Goal: Task Accomplishment & Management: Use online tool/utility

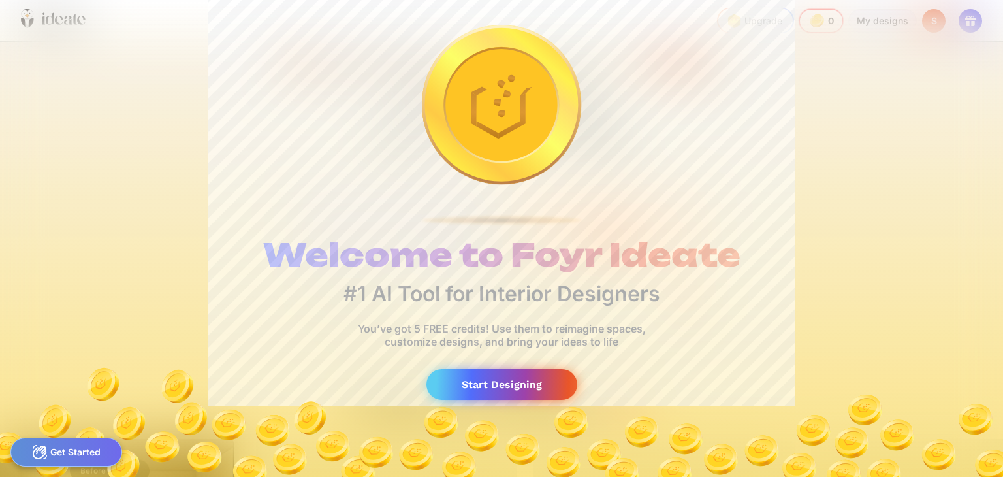
click at [515, 381] on div "Start Designing" at bounding box center [502, 384] width 151 height 31
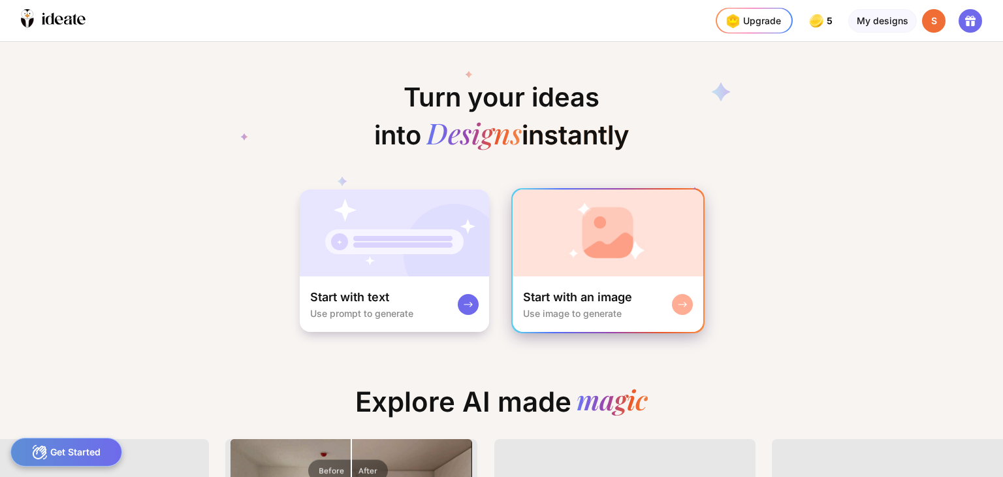
click at [682, 300] on rect at bounding box center [682, 304] width 10 height 10
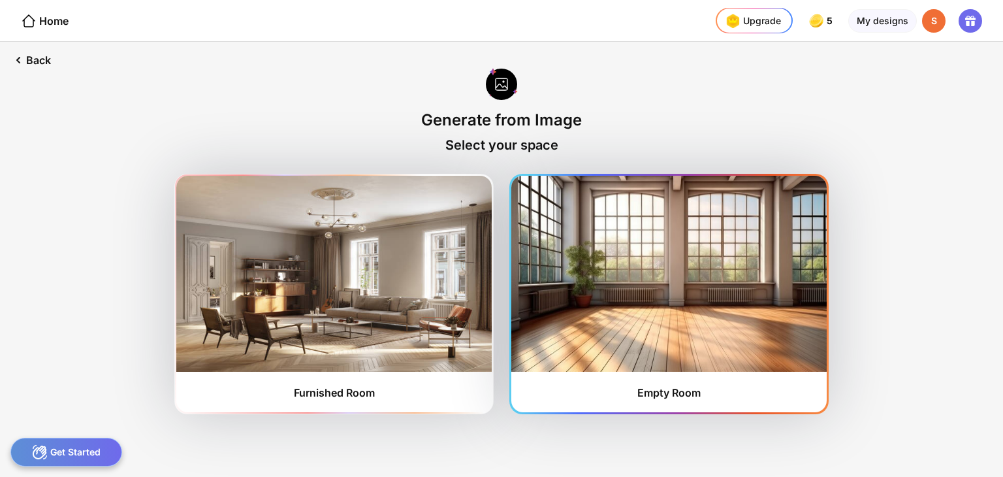
click at [732, 261] on img at bounding box center [668, 274] width 315 height 196
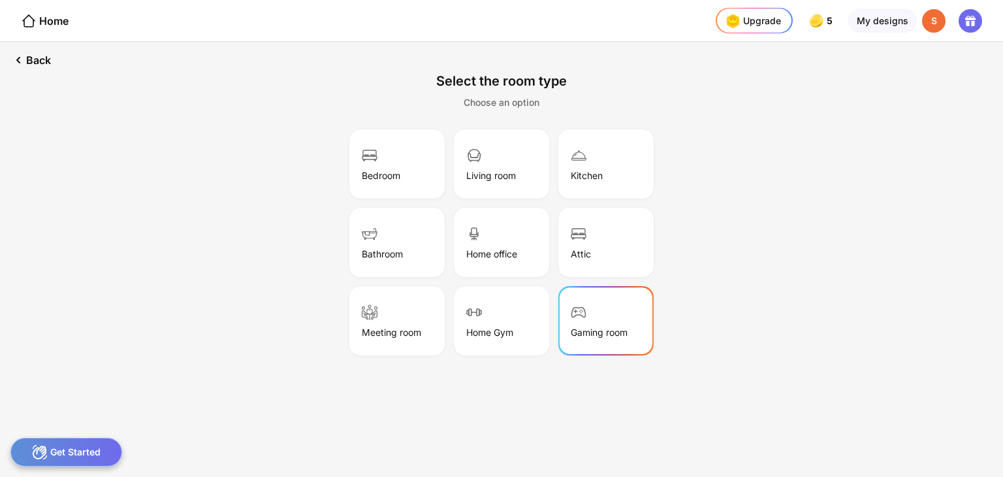
click at [624, 312] on div "Gaming room" at bounding box center [605, 320] width 91 height 65
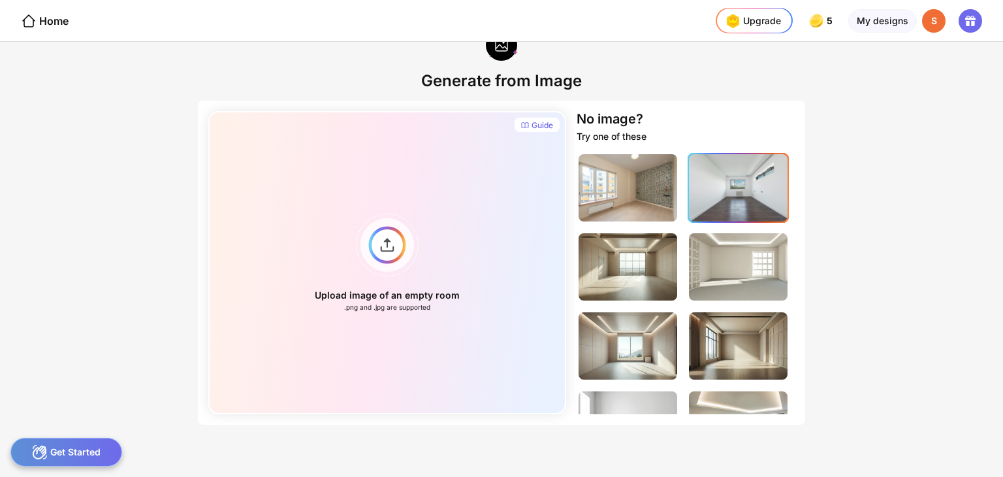
click at [766, 196] on img at bounding box center [738, 187] width 99 height 67
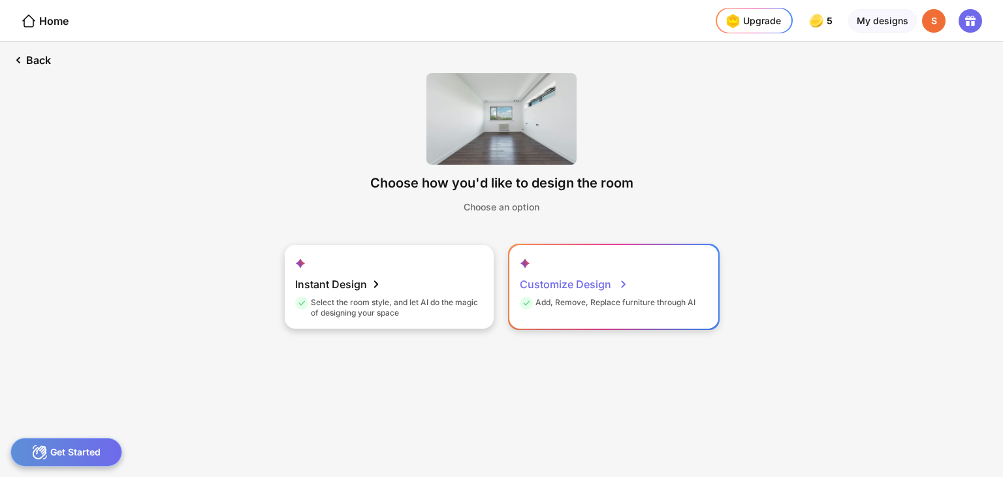
click at [608, 280] on div "Customize Design" at bounding box center [574, 284] width 108 height 26
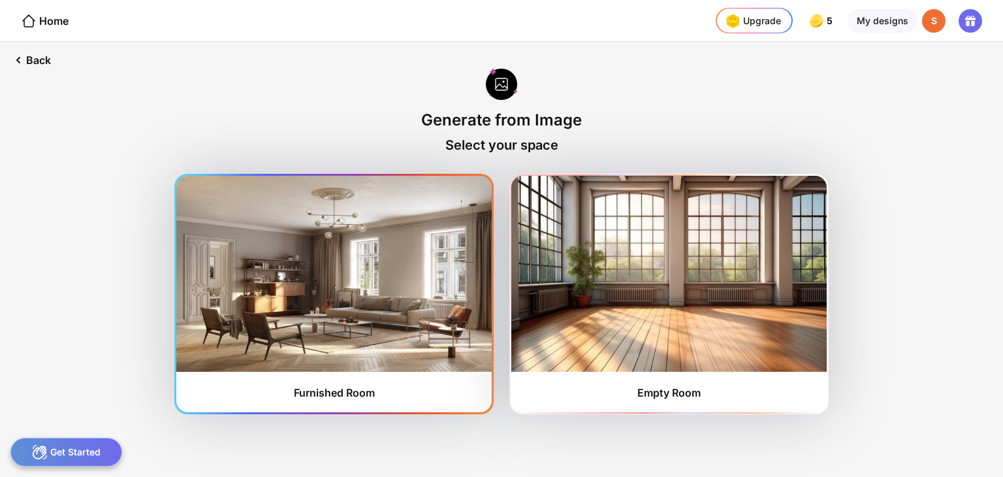
click at [463, 332] on img at bounding box center [333, 274] width 315 height 196
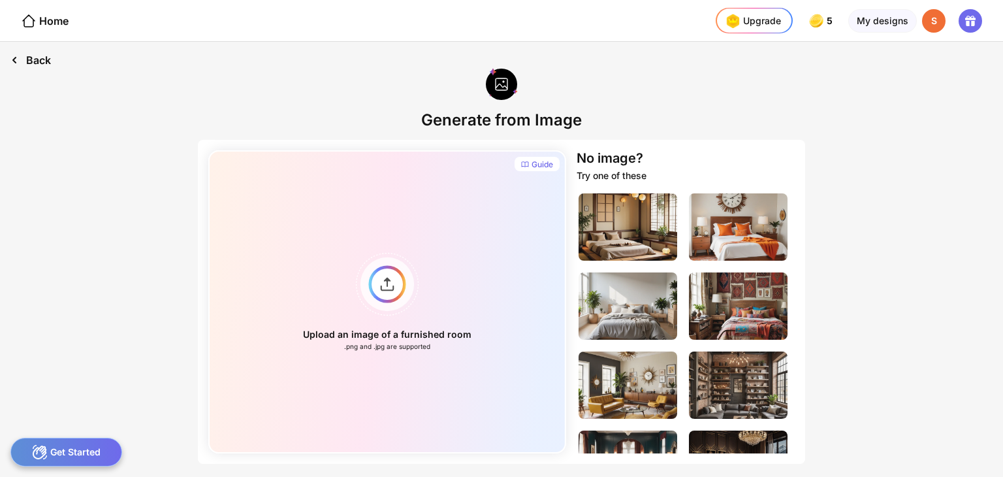
click at [16, 59] on icon at bounding box center [15, 60] width 16 height 16
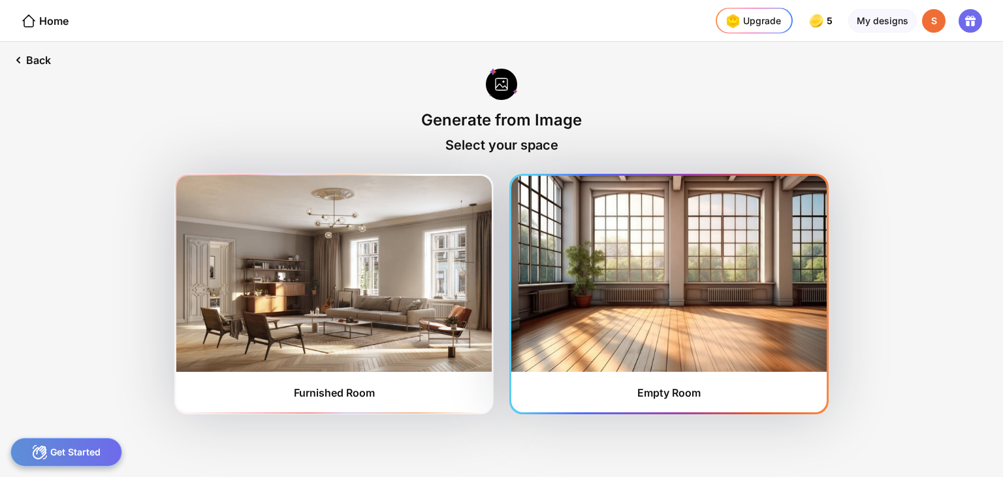
click at [722, 314] on img at bounding box center [668, 274] width 315 height 196
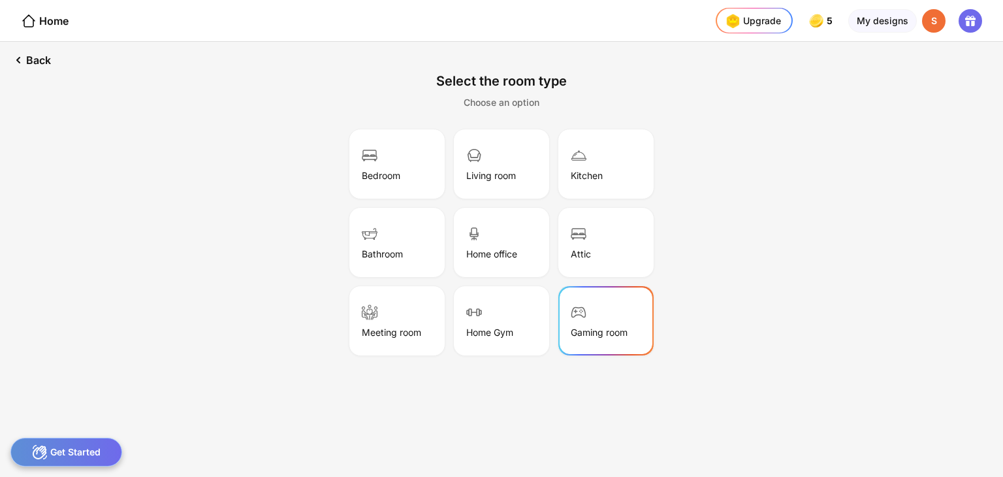
click at [596, 334] on div "Gaming room" at bounding box center [599, 332] width 57 height 11
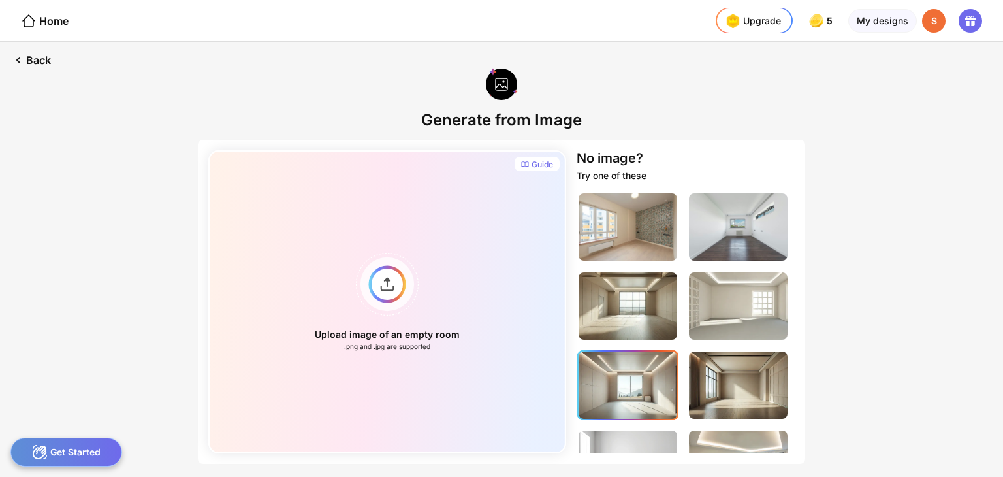
click at [653, 391] on img at bounding box center [628, 384] width 99 height 67
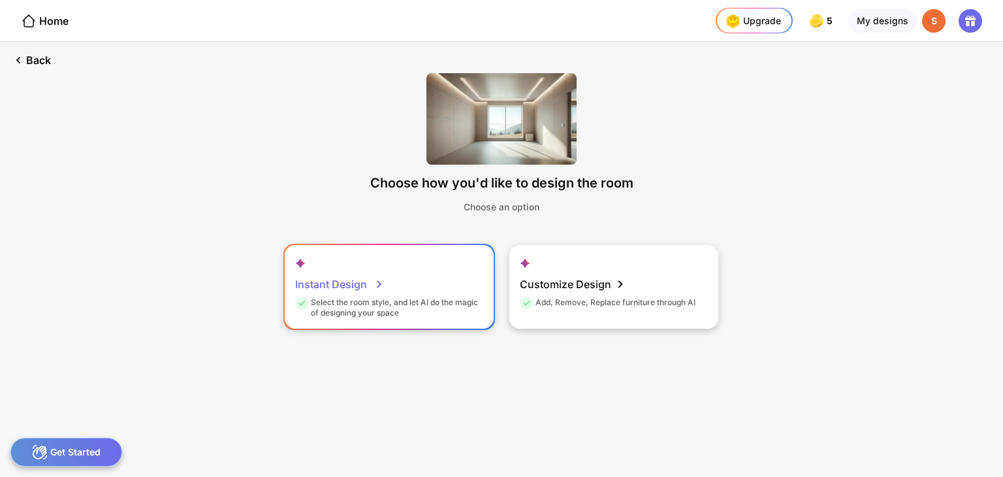
click at [388, 274] on div "Instant Design Select the room style, and let AI do the magic of designing your…" at bounding box center [389, 287] width 209 height 84
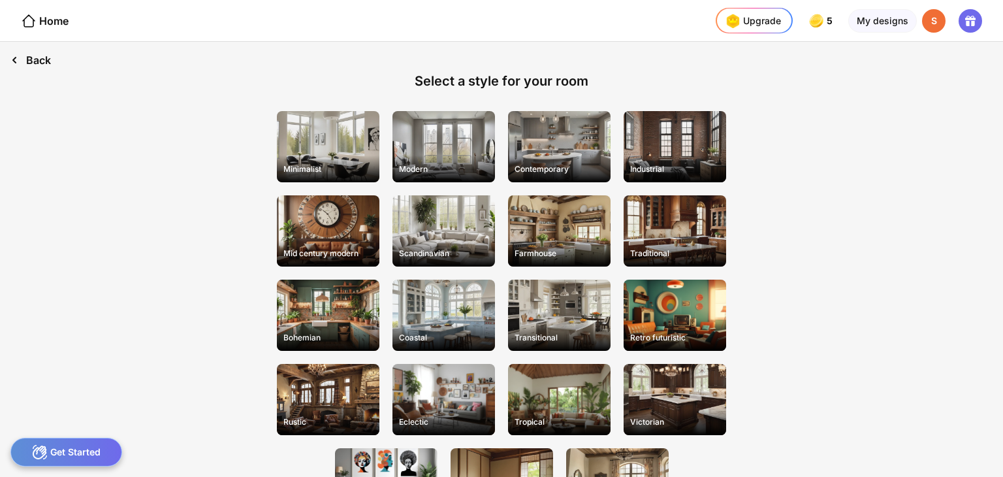
click at [54, 58] on div "Back" at bounding box center [30, 60] width 61 height 37
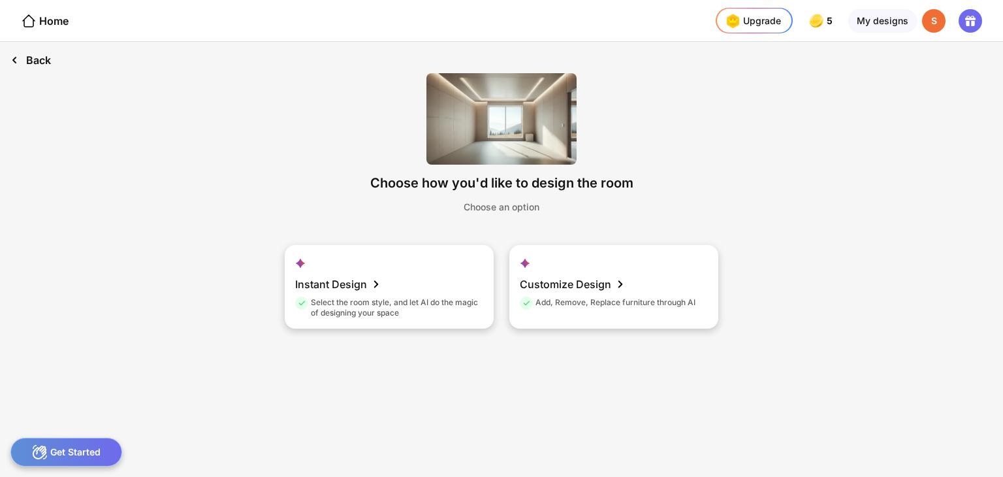
click at [54, 58] on div "Back" at bounding box center [30, 60] width 61 height 37
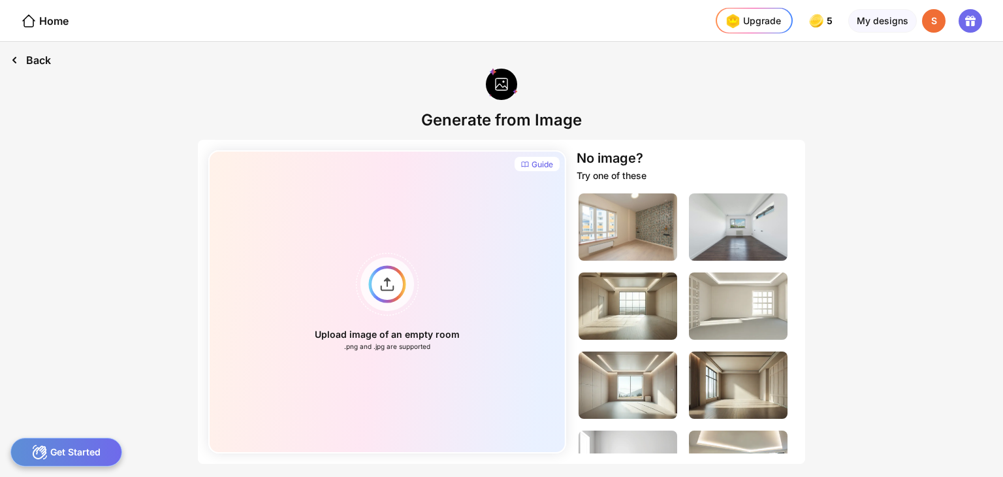
click at [54, 54] on div "Back" at bounding box center [30, 60] width 61 height 37
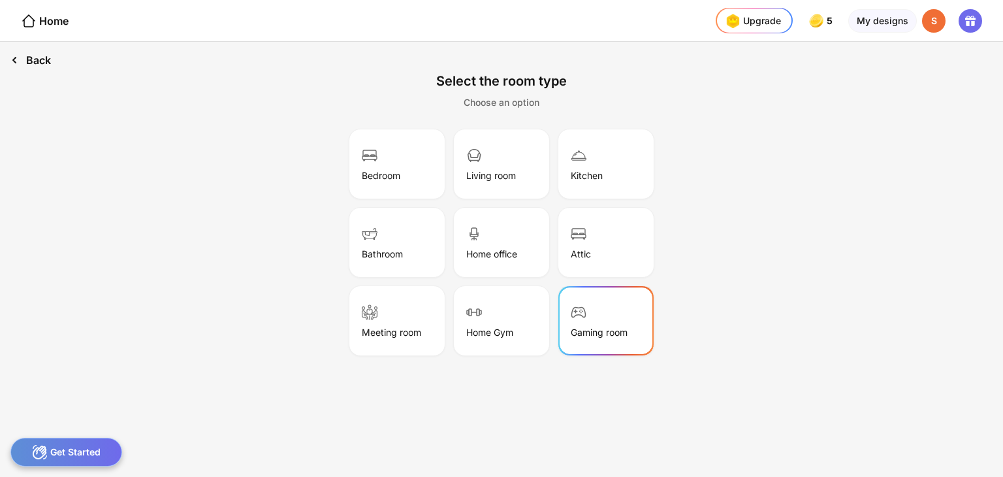
click at [54, 54] on div "Back" at bounding box center [30, 60] width 61 height 37
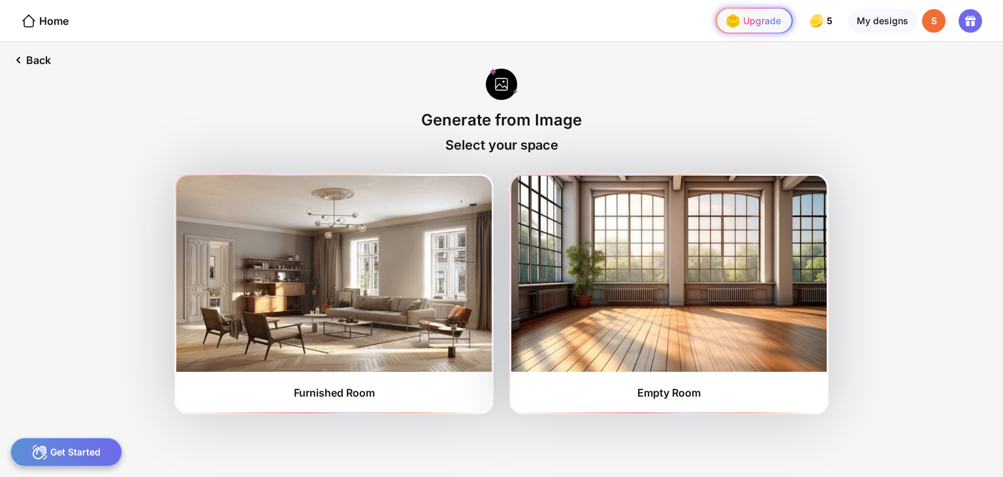
click at [760, 16] on div "Upgrade" at bounding box center [751, 20] width 59 height 21
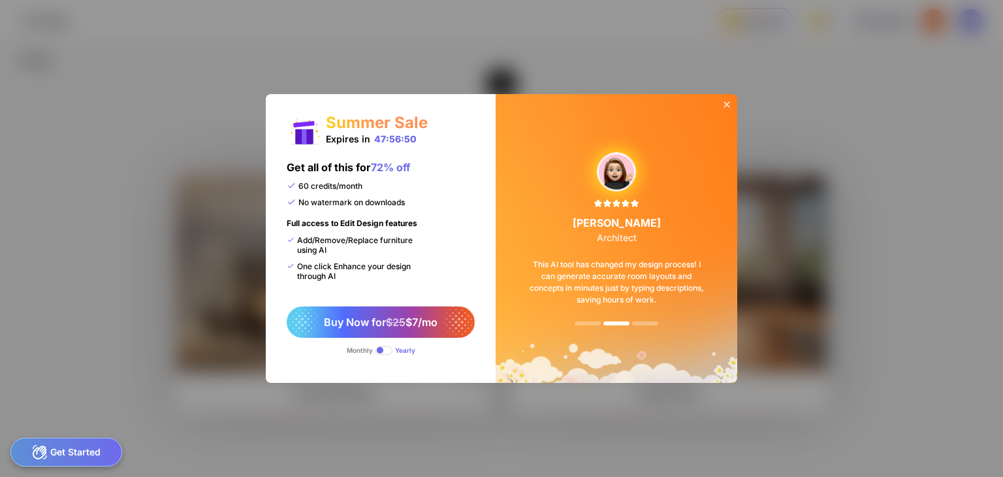
click at [382, 348] on span at bounding box center [384, 350] width 17 height 8
click at [724, 95] on div at bounding box center [727, 106] width 21 height 24
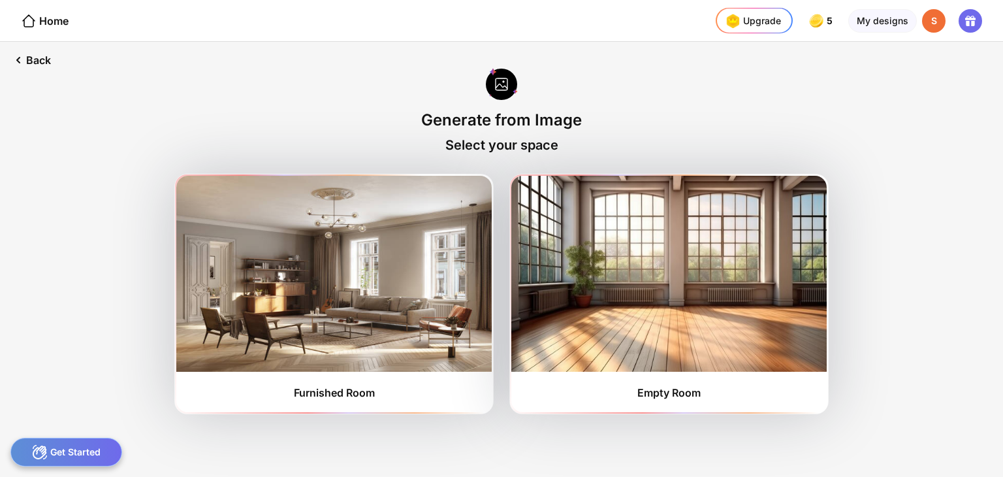
click at [88, 459] on div "Get Started" at bounding box center [66, 452] width 112 height 29
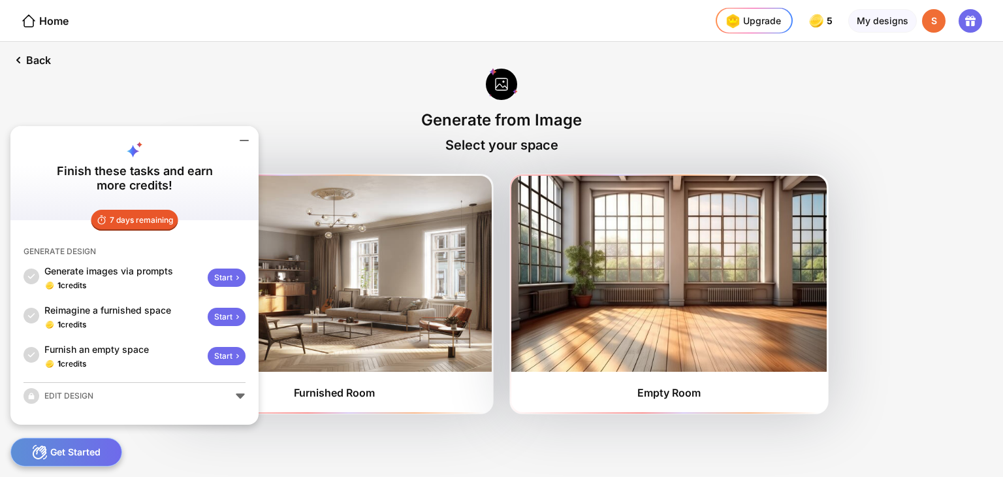
click at [238, 393] on div "EDIT DESIGN" at bounding box center [135, 396] width 222 height 16
click at [245, 137] on icon at bounding box center [244, 141] width 16 height 16
